Goal: Use online tool/utility: Utilize a website feature to perform a specific function

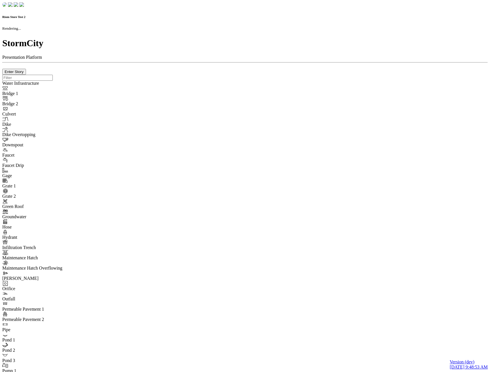
checkbox input "true"
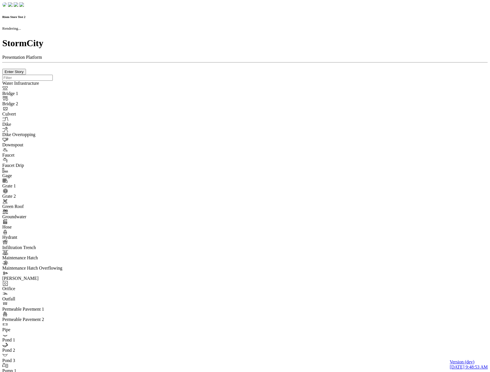
type input "0m"
type textarea "Depth = 0"
checkbox input "true"
select select "CIRCLE"
type input "7"
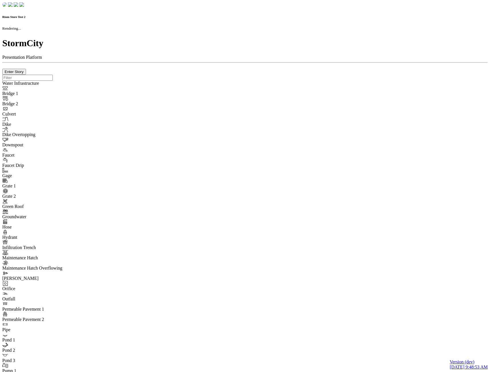
checkbox input "true"
type input "0"
type textarea "<i class="far fa-building"></i>"
select select "None"
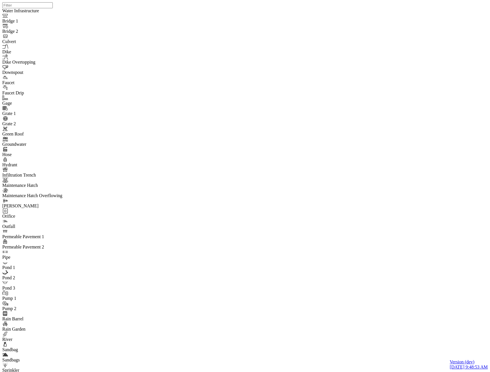
type input "7"
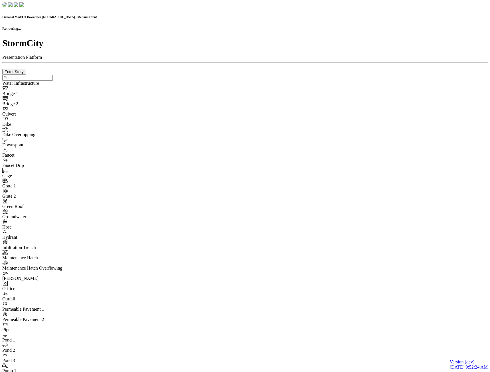
checkbox input "true"
